Goal: Answer question/provide support

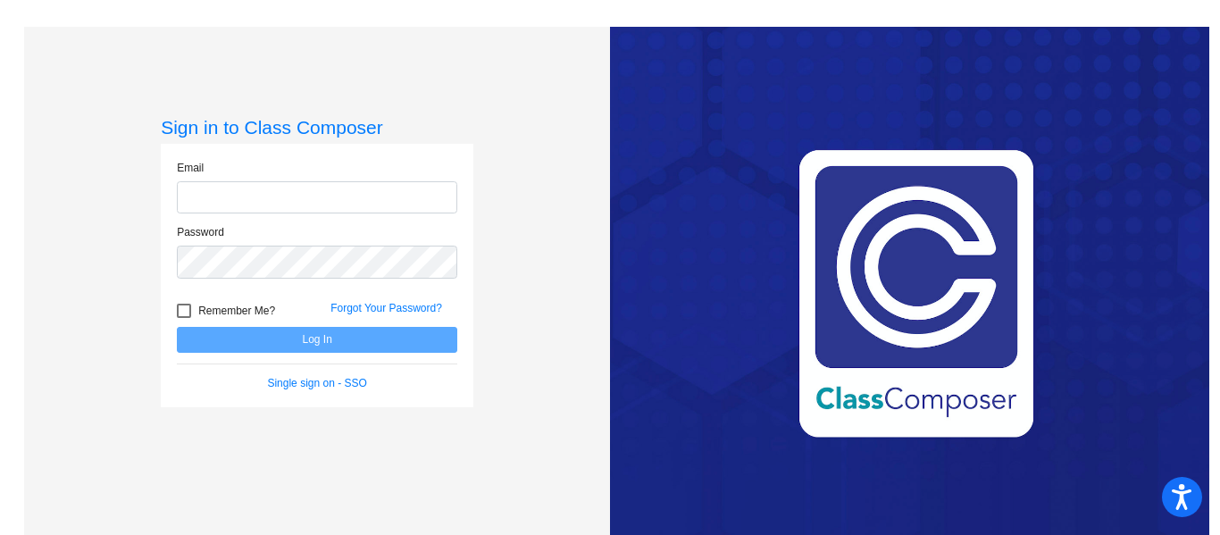
type input "[EMAIL_ADDRESS][PERSON_NAME][DOMAIN_NAME]"
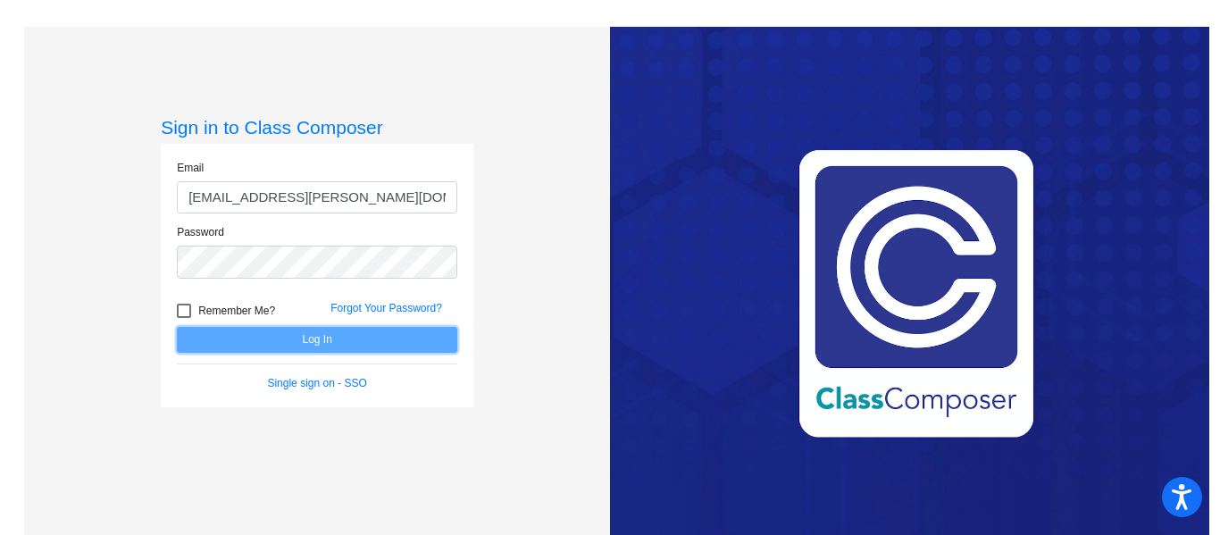
click at [337, 343] on button "Log In" at bounding box center [317, 340] width 281 height 26
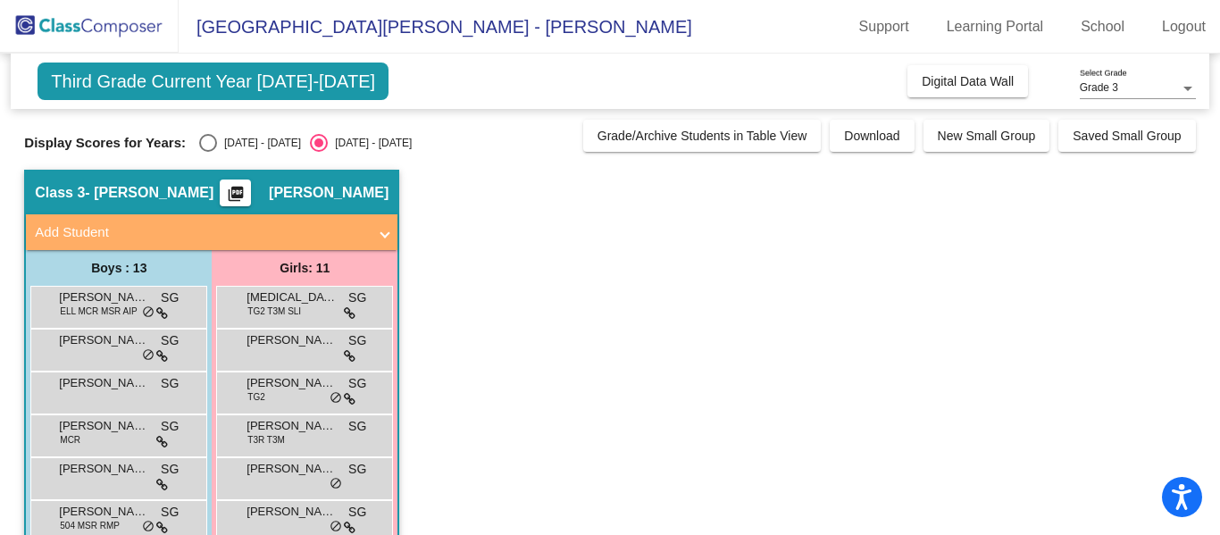
click at [199, 145] on div "Select an option" at bounding box center [208, 143] width 18 height 18
click at [207, 152] on input "[DATE] - [DATE]" at bounding box center [207, 152] width 1 height 1
radio input "true"
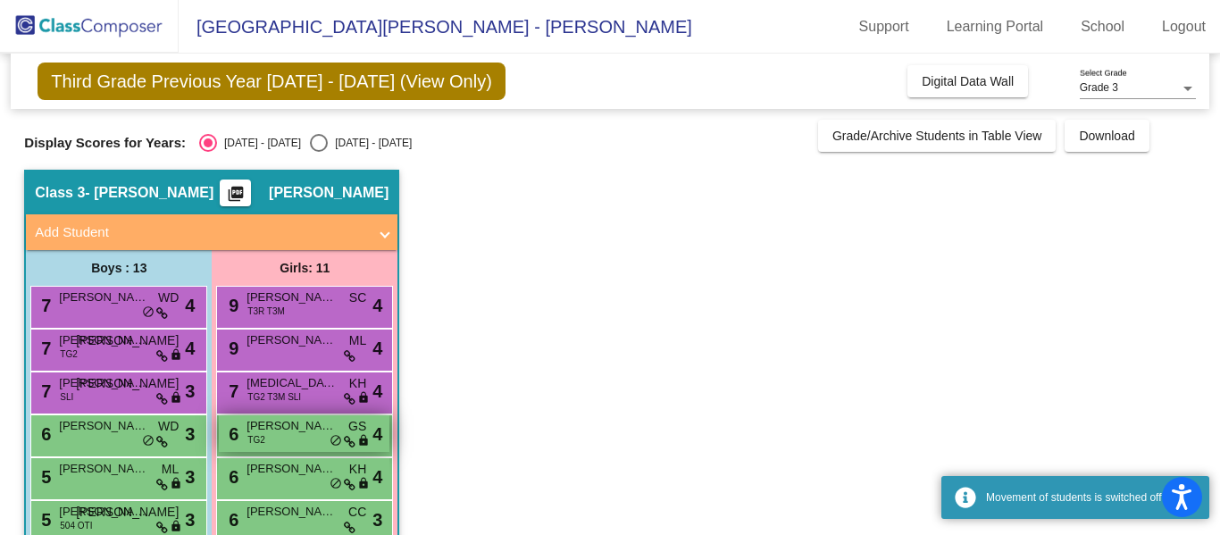
click at [318, 152] on input "[DATE] - [DATE]" at bounding box center [318, 152] width 1 height 1
radio input "true"
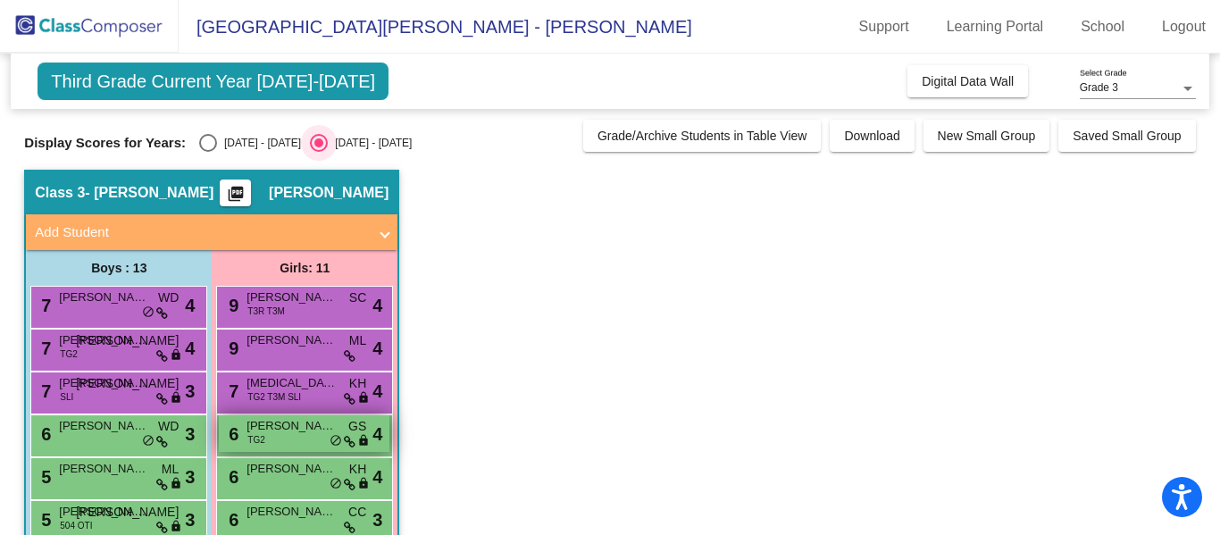
click at [207, 152] on input "[DATE] - [DATE]" at bounding box center [207, 152] width 1 height 1
radio input "true"
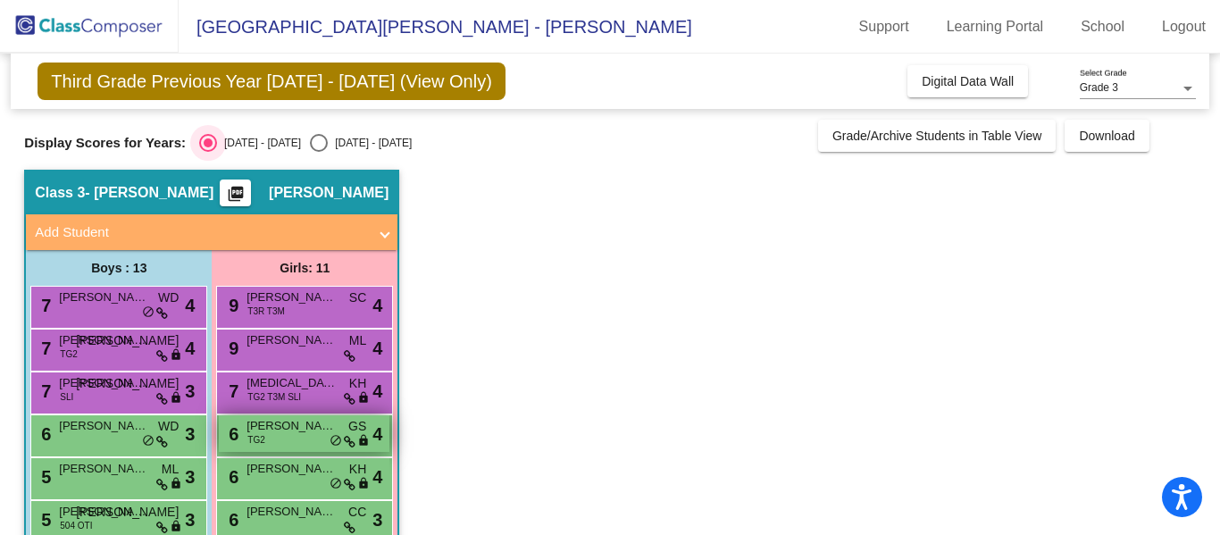
click at [318, 152] on input "[DATE] - [DATE]" at bounding box center [318, 152] width 1 height 1
radio input "true"
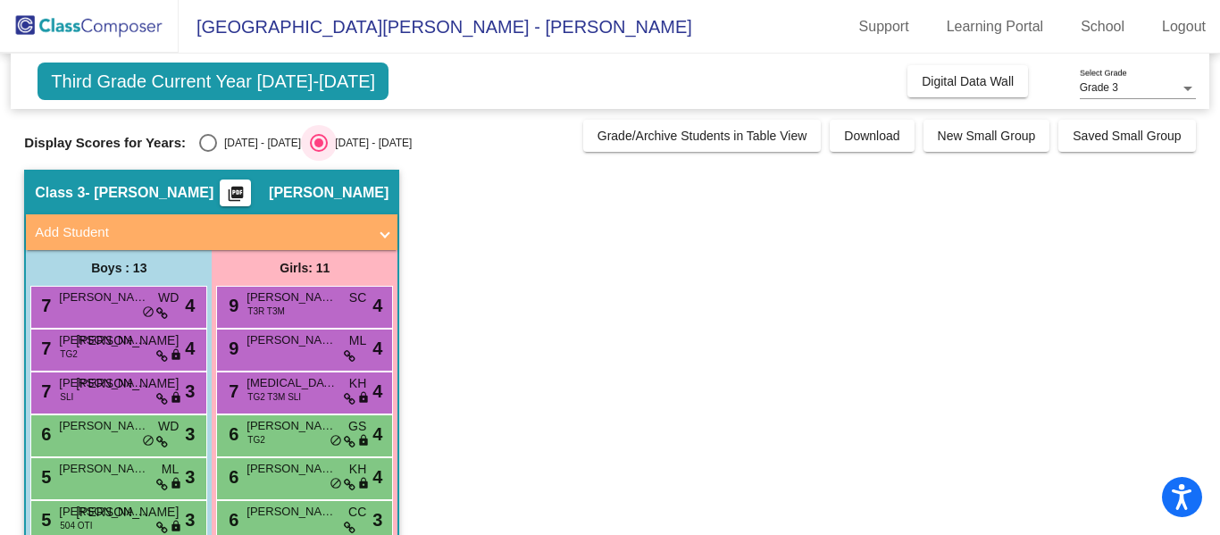
click at [649, 378] on app-classroom "Class 3 - [PERSON_NAME] picture_as_pdf [PERSON_NAME] Add Student First Name Las…" at bounding box center [609, 521] width 1171 height 702
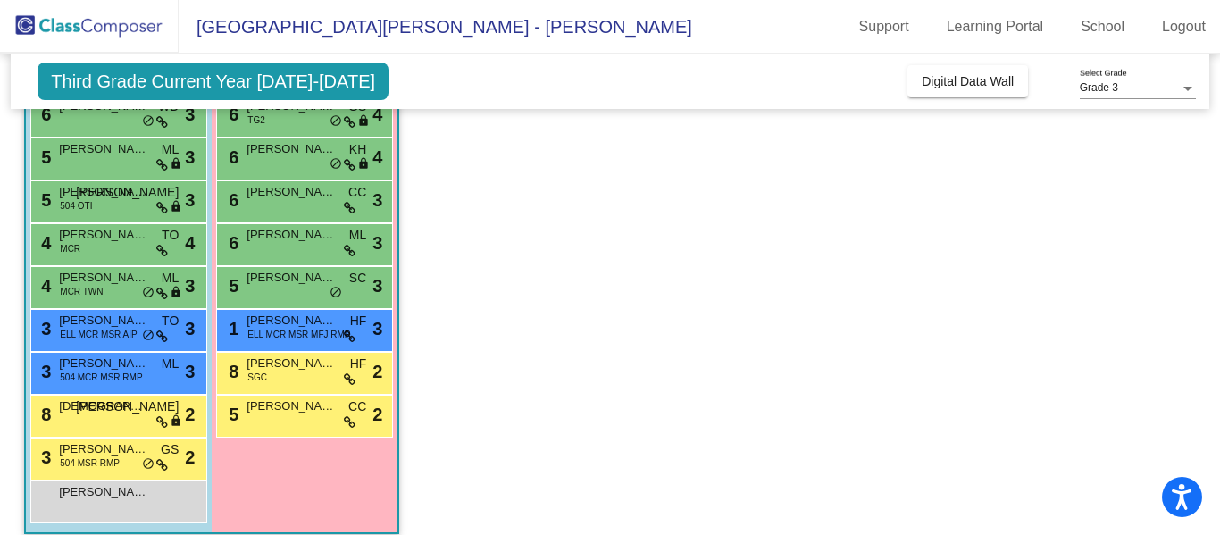
scroll to position [322, 0]
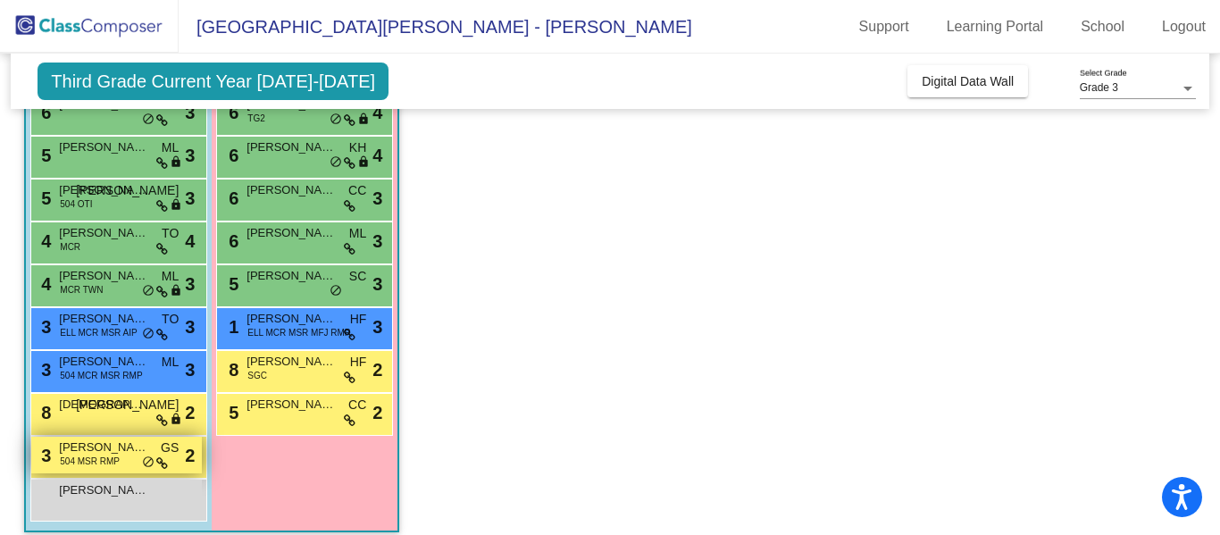
click at [127, 447] on span "[PERSON_NAME]" at bounding box center [103, 448] width 89 height 18
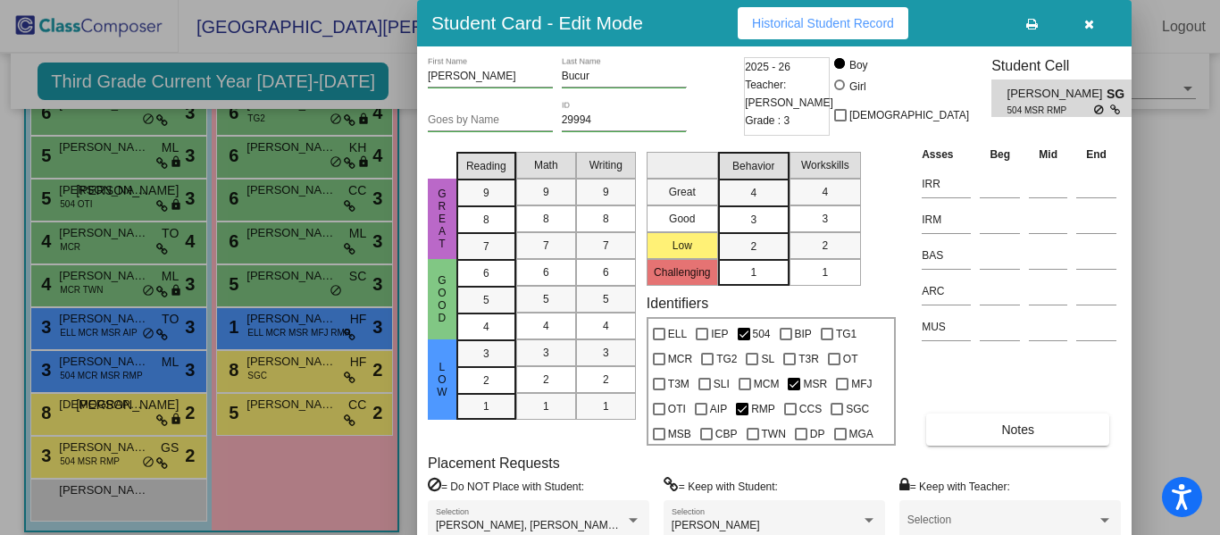
click at [1107, 92] on span "SG" at bounding box center [1119, 94] width 25 height 19
click at [1090, 30] on icon "button" at bounding box center [1090, 24] width 10 height 13
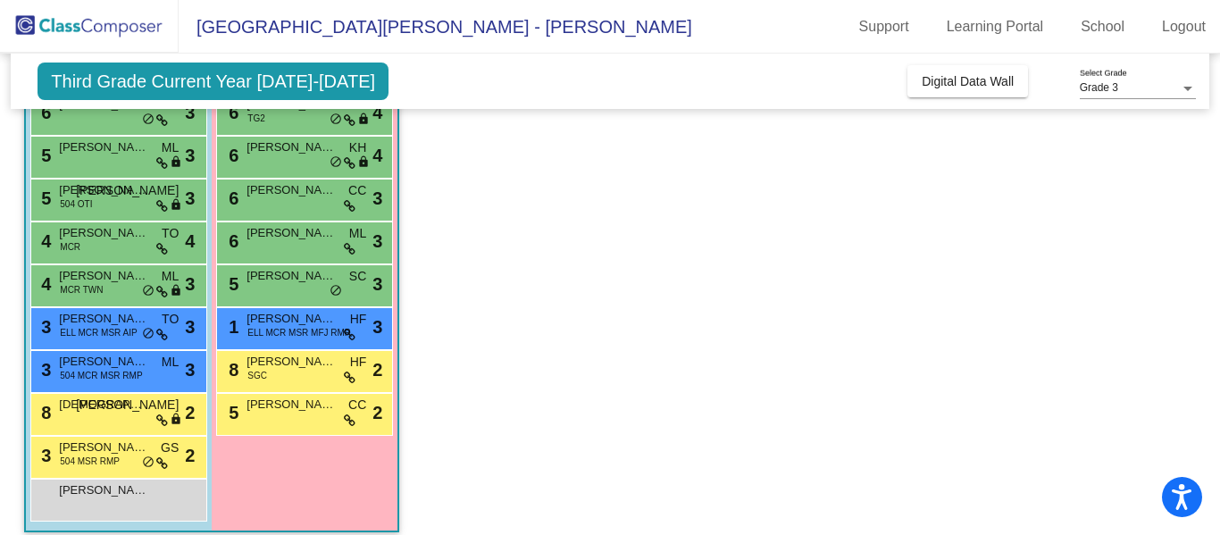
click at [806, 38] on mat-toolbar "[GEOGRAPHIC_DATA][PERSON_NAME] - [PERSON_NAME] Support Learning Portal School L…" at bounding box center [610, 27] width 1220 height 54
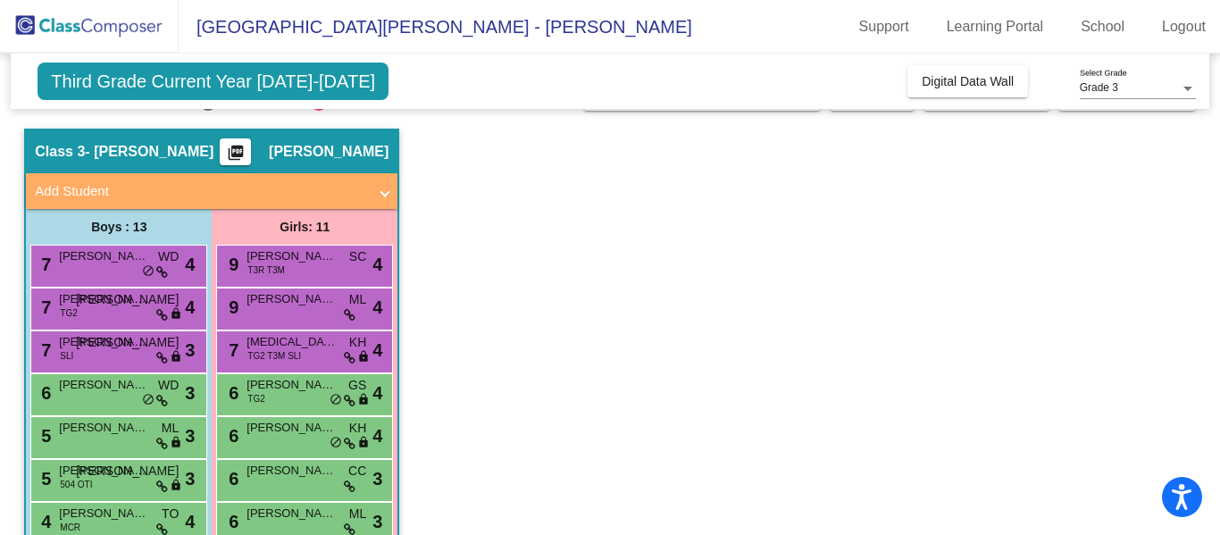
scroll to position [0, 0]
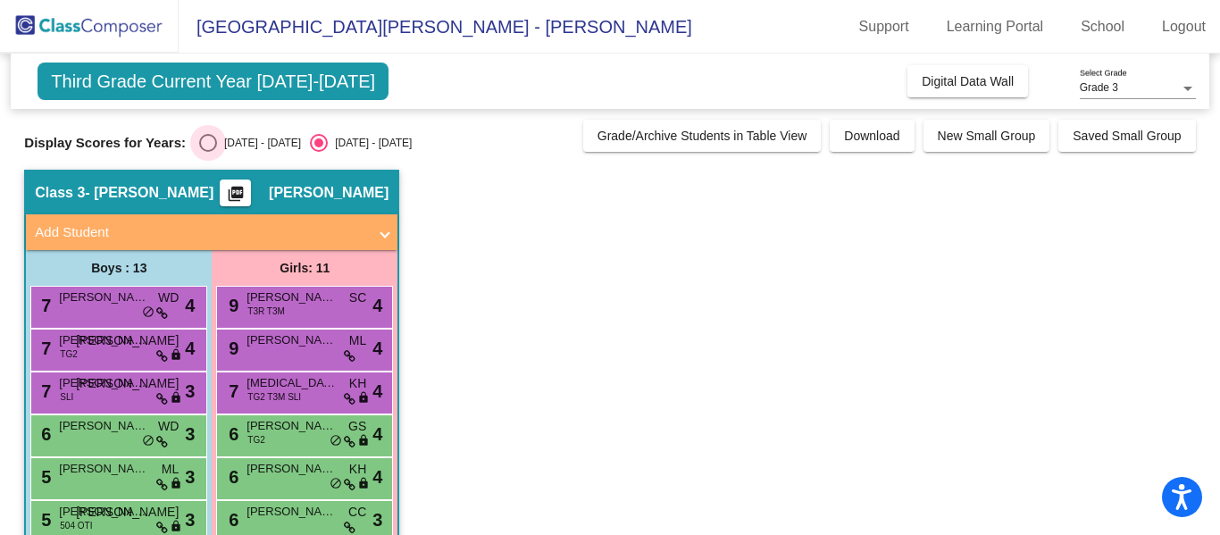
click at [199, 138] on div "Select an option" at bounding box center [208, 143] width 18 height 18
click at [207, 152] on input "[DATE] - [DATE]" at bounding box center [207, 152] width 1 height 1
radio input "true"
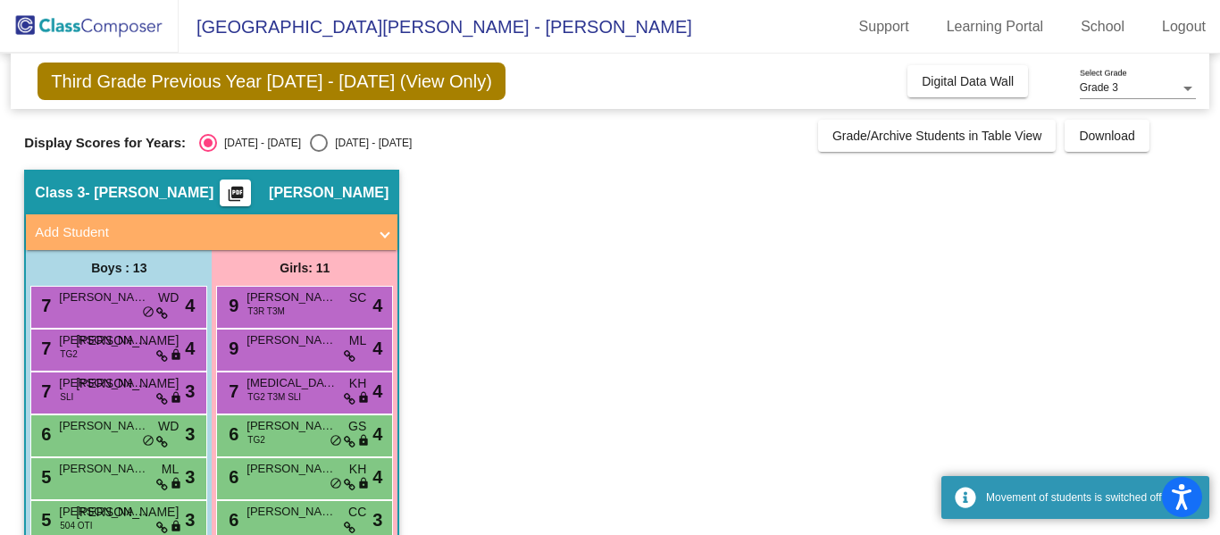
click at [648, 391] on app-classroom "Class 3 - [PERSON_NAME] picture_as_pdf [PERSON_NAME] Add Student First Name Las…" at bounding box center [609, 521] width 1171 height 702
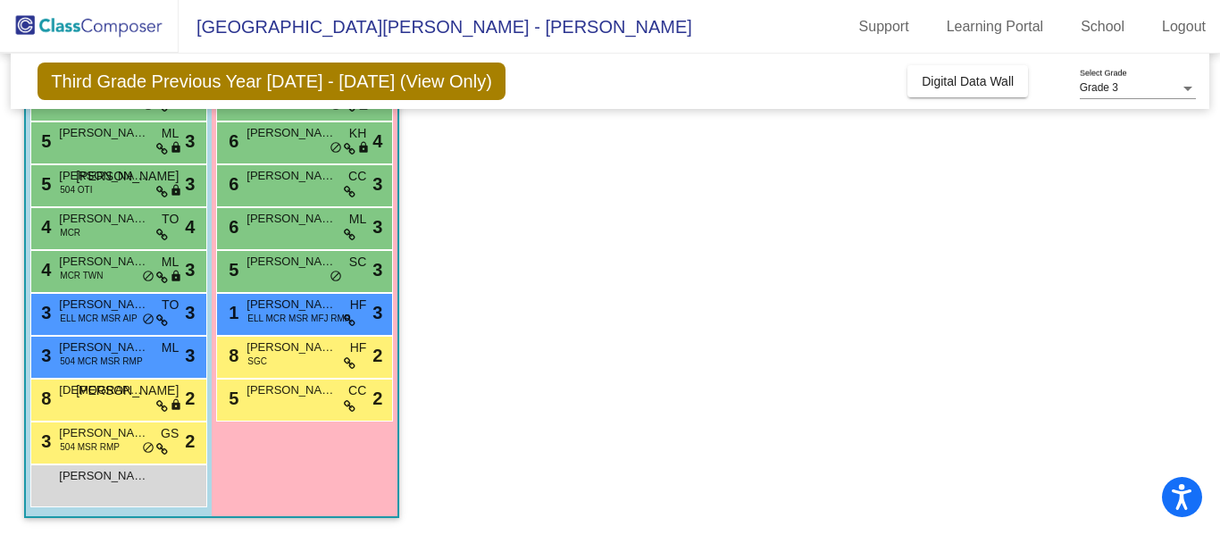
scroll to position [337, 0]
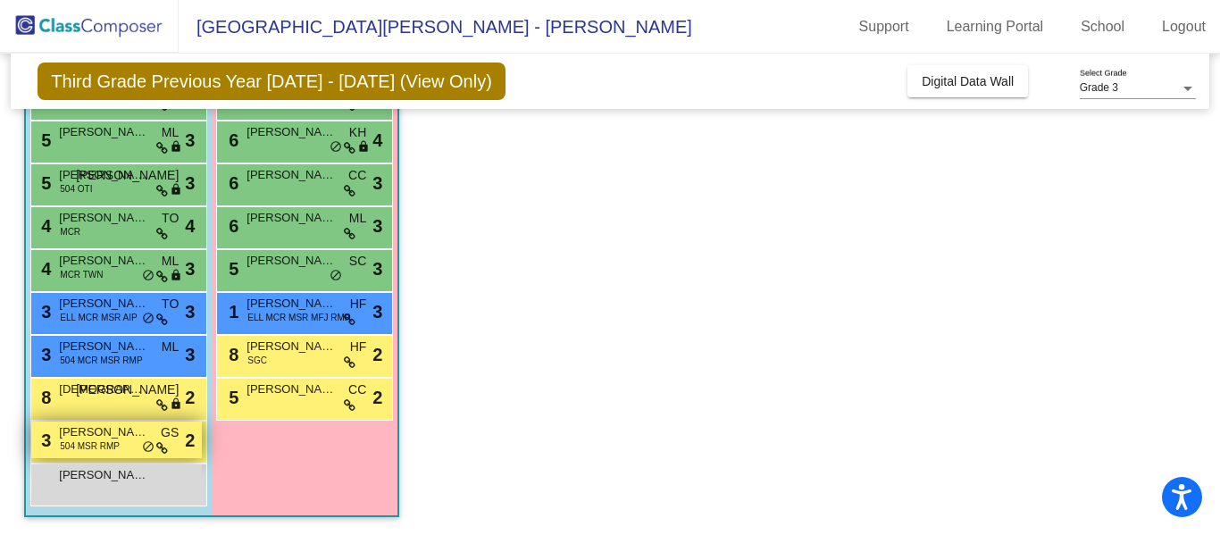
click at [94, 453] on div "3 [PERSON_NAME] 504 MSR RMP GS lock do_not_disturb_alt 2" at bounding box center [116, 440] width 171 height 37
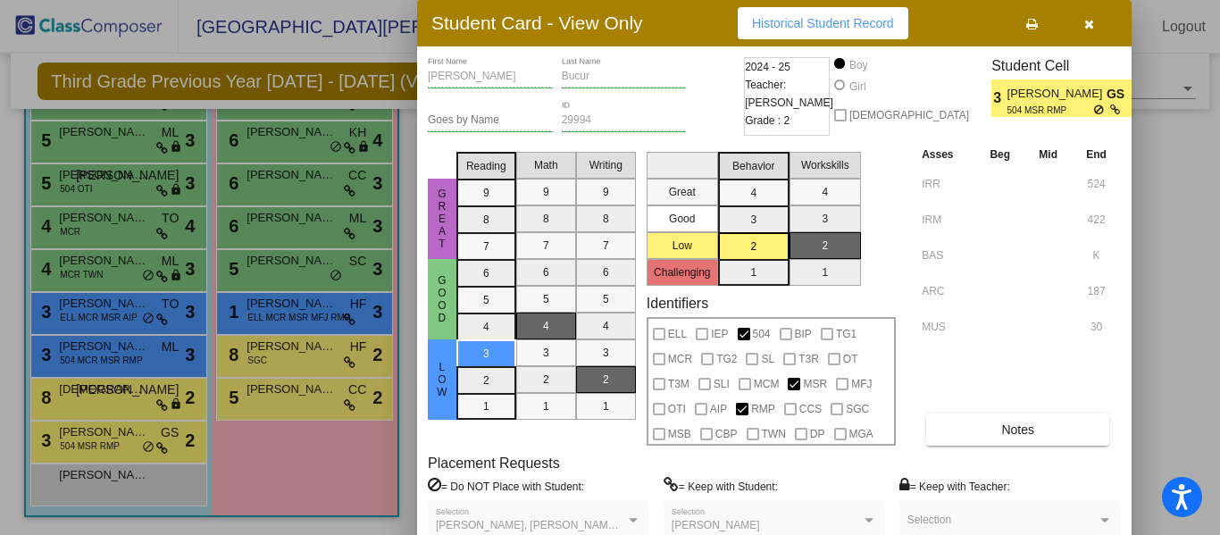
click at [1107, 88] on span "GS" at bounding box center [1119, 94] width 25 height 19
drag, startPoint x: 809, startPoint y: 104, endPoint x: 744, endPoint y: 103, distance: 65.2
click at [744, 103] on div "2024 - 25 Teacher: [PERSON_NAME] Grade : 2" at bounding box center [787, 96] width 86 height 79
copy span "[PERSON_NAME]"
